Goal: Information Seeking & Learning: Learn about a topic

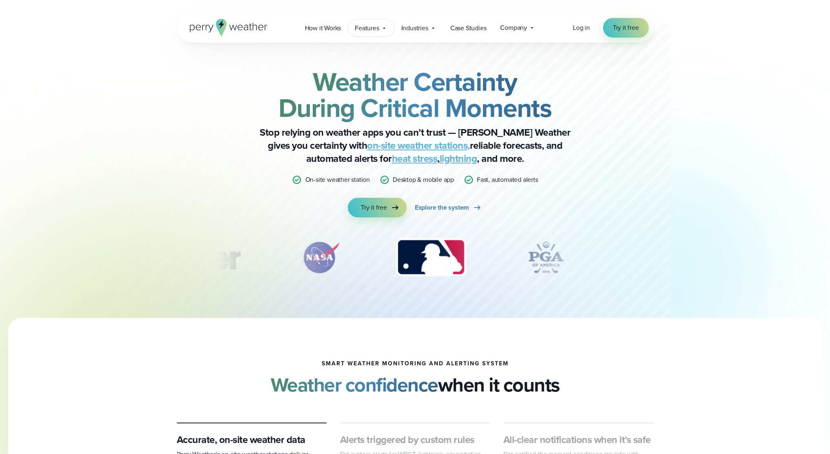
click at [381, 29] on div "Features Explore All Features Explore Perry Weather's on-site weather hardware …" at bounding box center [371, 28] width 46 height 17
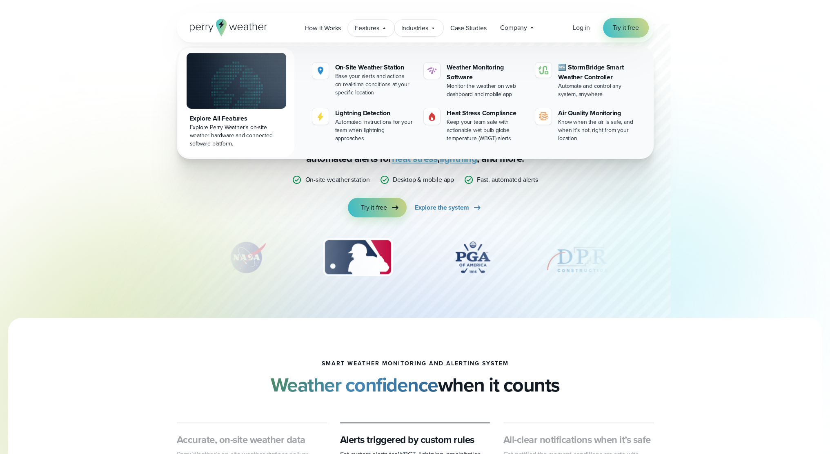
click at [406, 29] on span "Industries" at bounding box center [415, 28] width 27 height 10
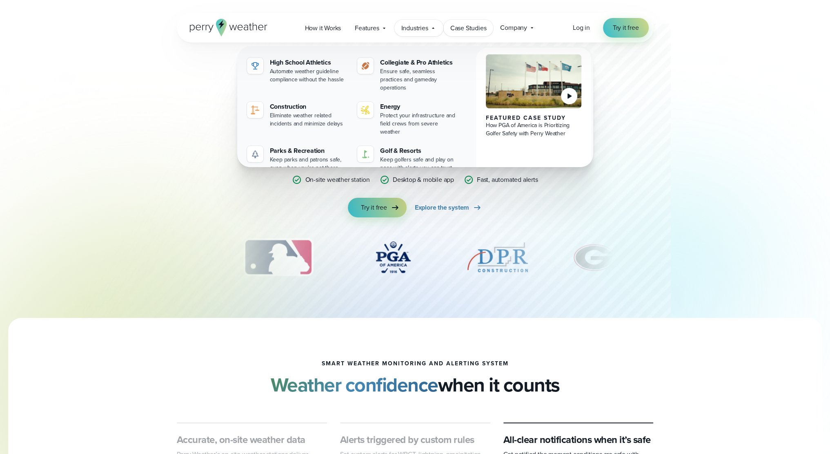
click at [462, 27] on span "Case Studies" at bounding box center [469, 28] width 36 height 10
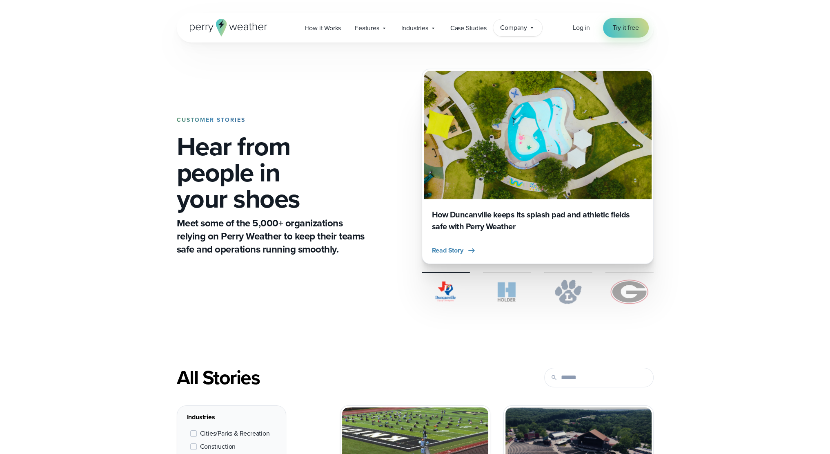
click at [509, 26] on span "Company" at bounding box center [513, 28] width 27 height 10
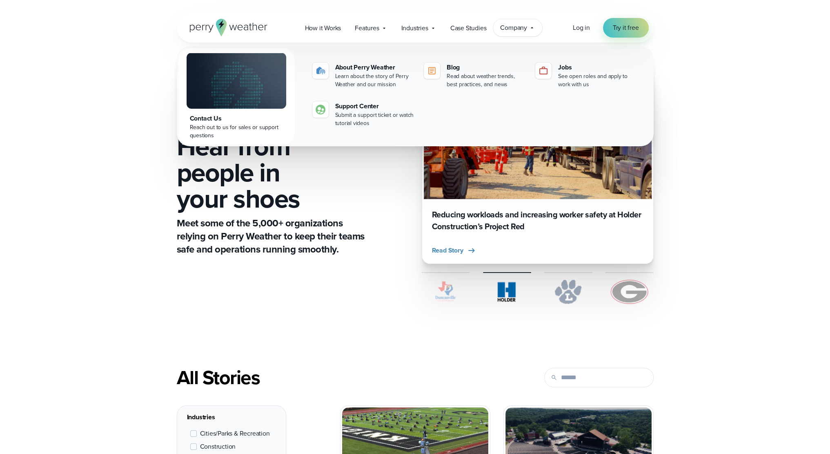
click at [372, 303] on div "CUSTOMER STORIES Hear from people in your shoes Meet some of the 5,000+ organiz…" at bounding box center [415, 186] width 477 height 288
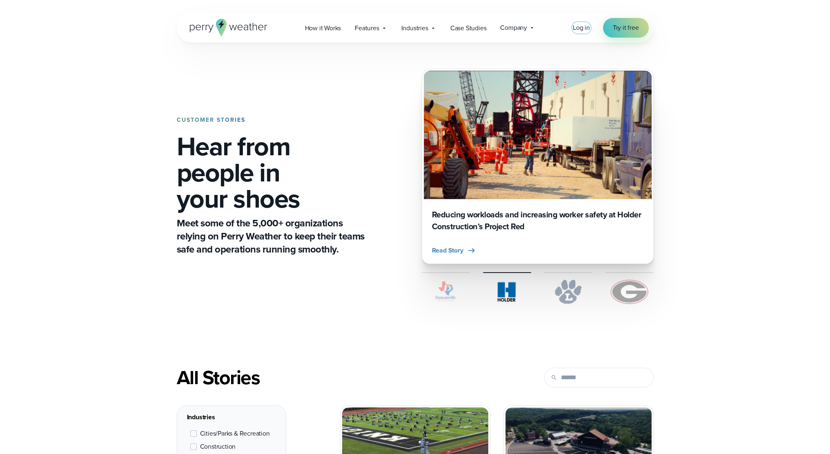
click at [582, 29] on span "Log in" at bounding box center [581, 27] width 17 height 9
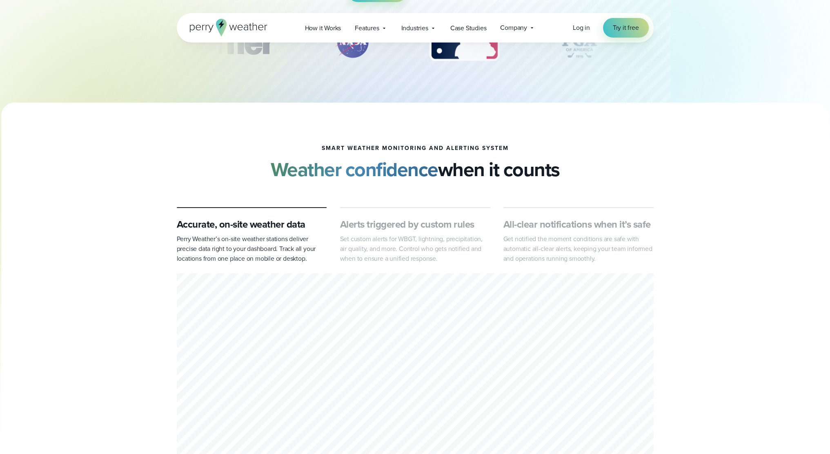
scroll to position [245, 0]
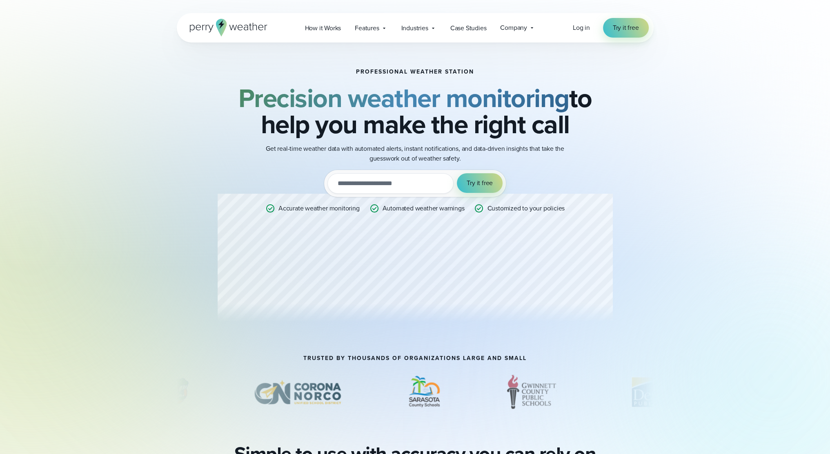
click at [592, 164] on div "Professional Weather Station Precision weather monitoring to help you make the …" at bounding box center [415, 199] width 395 height 260
